Goal: Navigation & Orientation: Find specific page/section

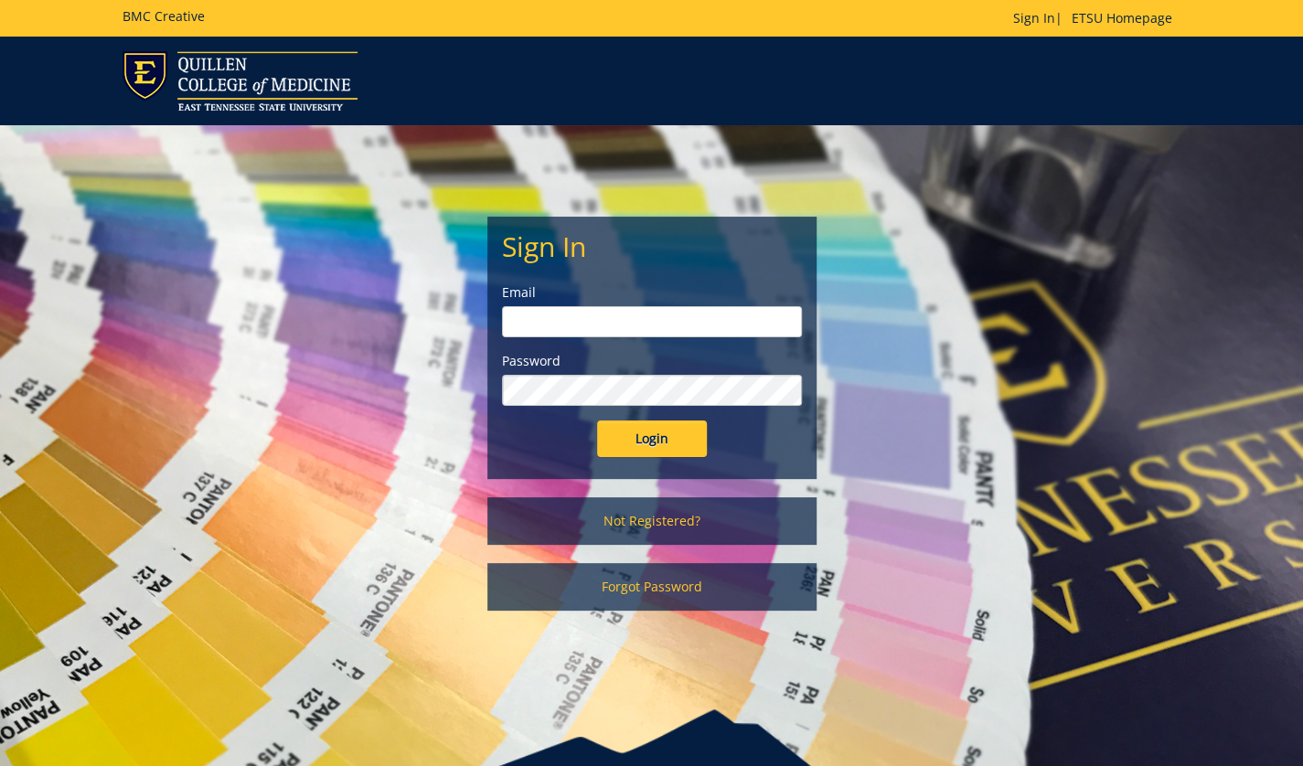
click at [664, 330] on input "email" at bounding box center [652, 321] width 300 height 31
click at [452, 280] on div "Sign In Email Password Login Not Registered? Forgot Password" at bounding box center [652, 377] width 1070 height 504
click at [642, 320] on input "email" at bounding box center [652, 321] width 300 height 31
type input "[EMAIL_ADDRESS][DOMAIN_NAME]"
click at [597, 421] on input "Login" at bounding box center [652, 439] width 110 height 37
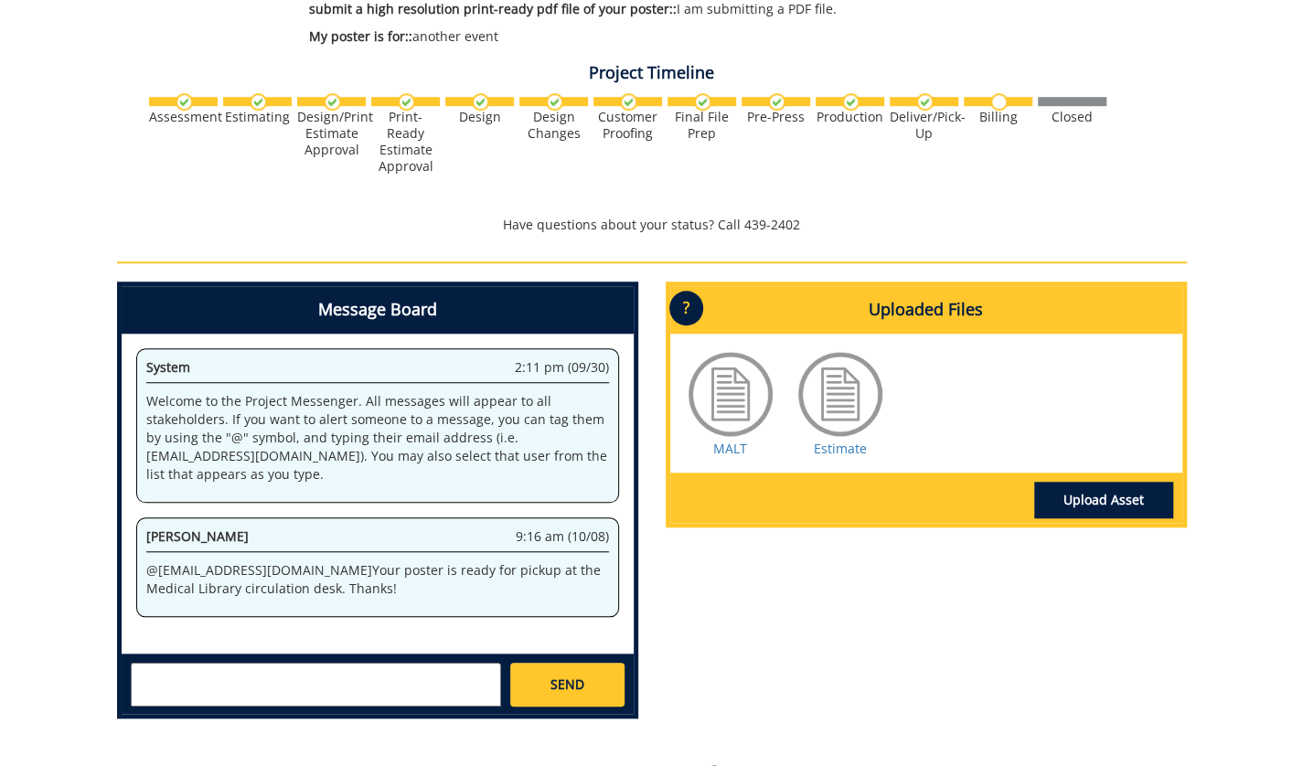
scroll to position [619, 0]
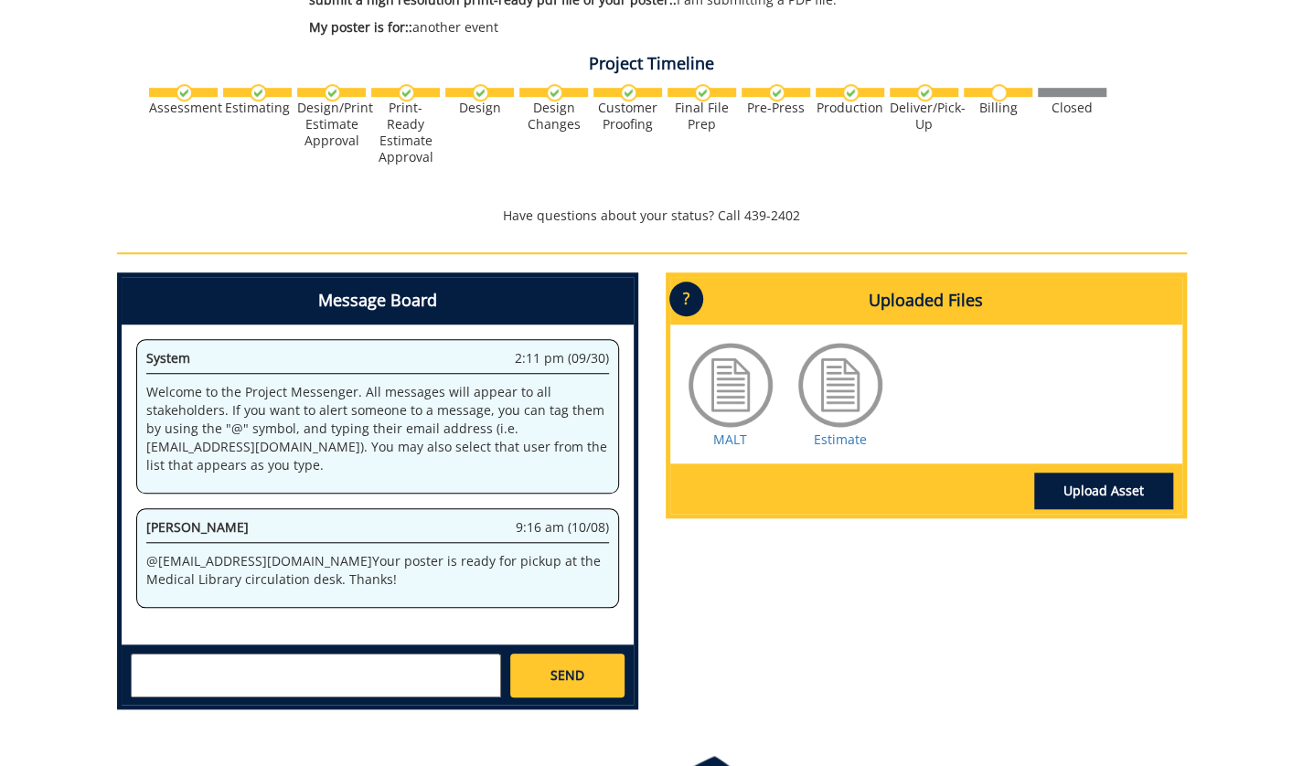
click at [802, 403] on div at bounding box center [840, 384] width 91 height 91
click at [818, 394] on div at bounding box center [840, 384] width 91 height 91
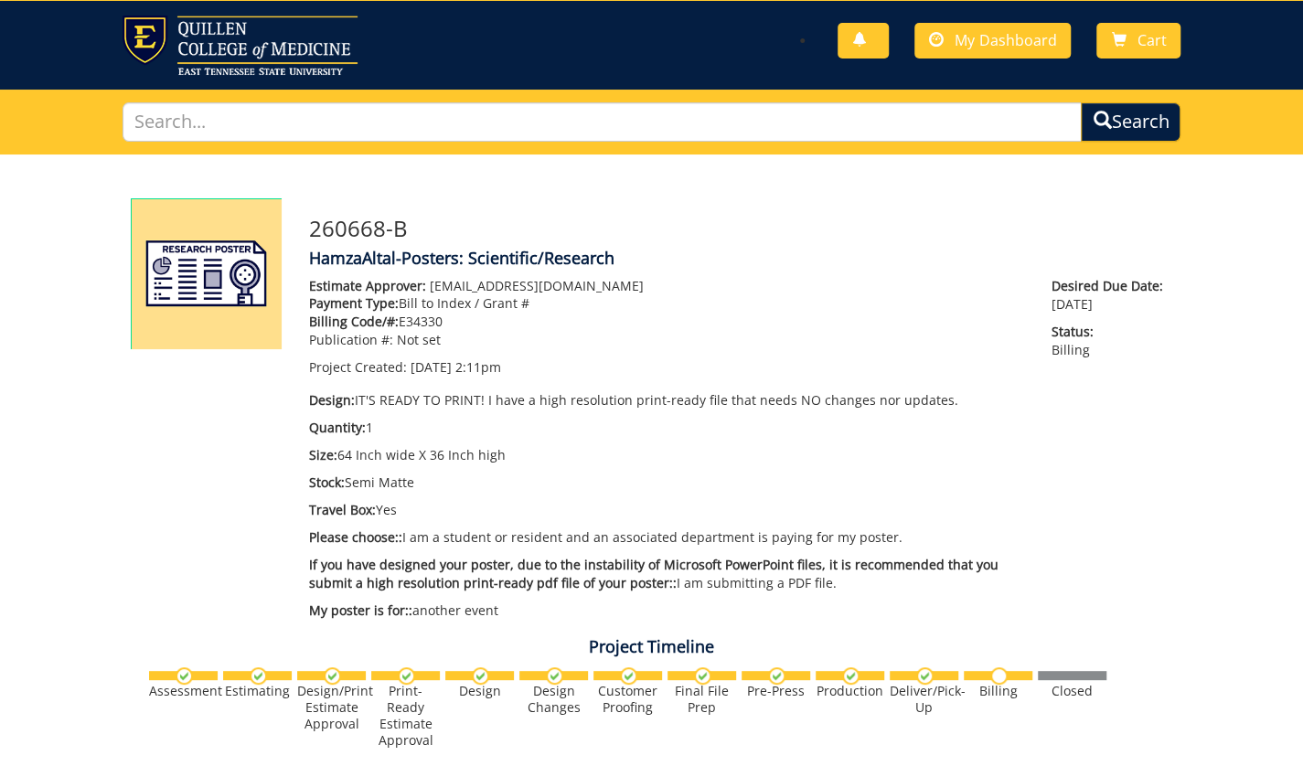
scroll to position [0, 0]
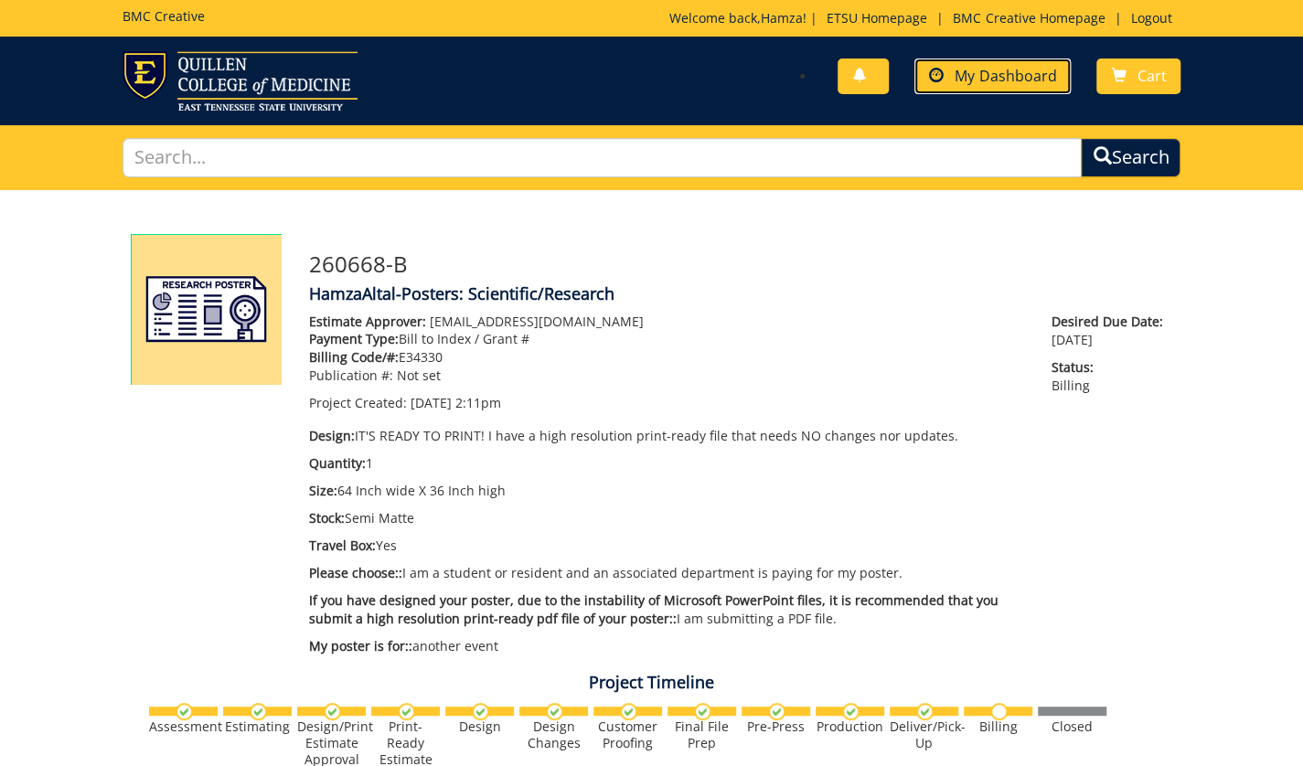
click at [971, 88] on link "My Dashboard" at bounding box center [993, 77] width 156 height 36
